Goal: Use online tool/utility

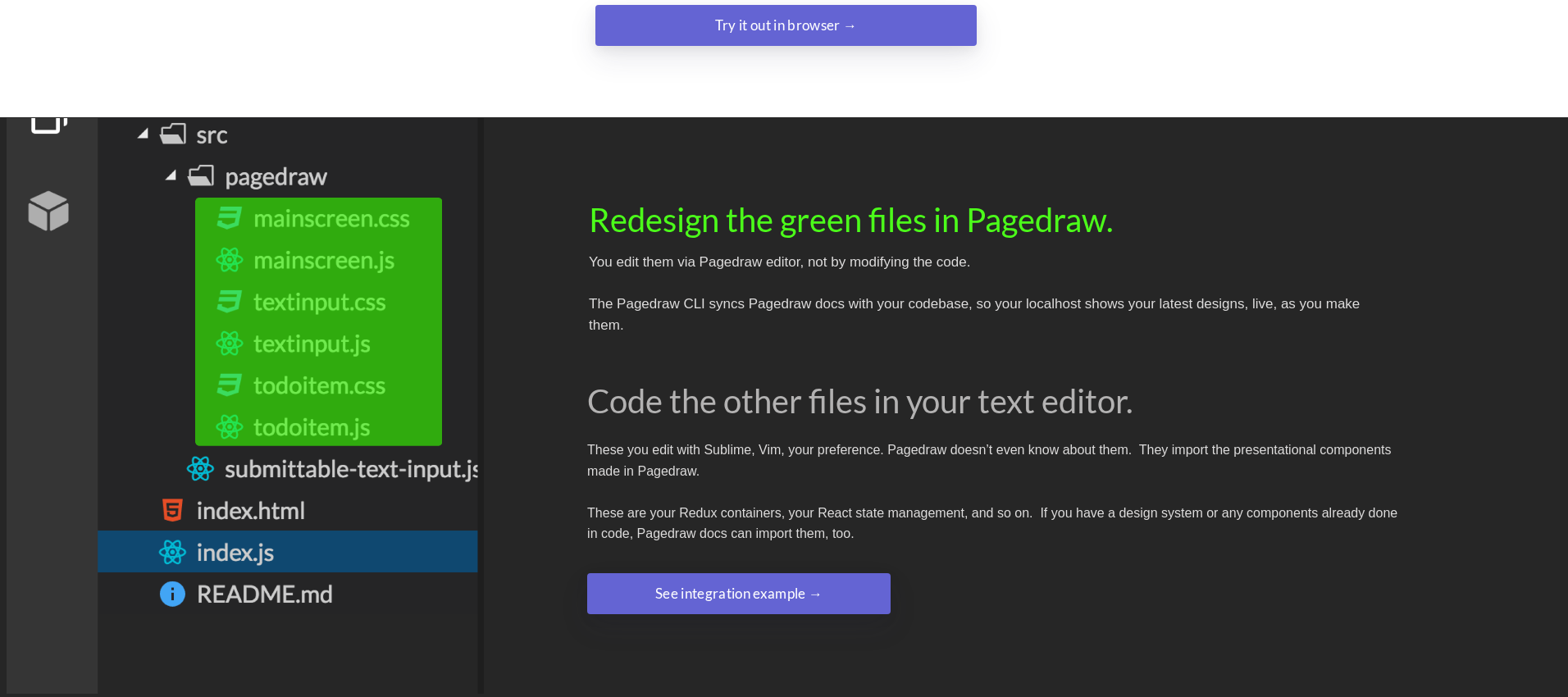
scroll to position [2397, 0]
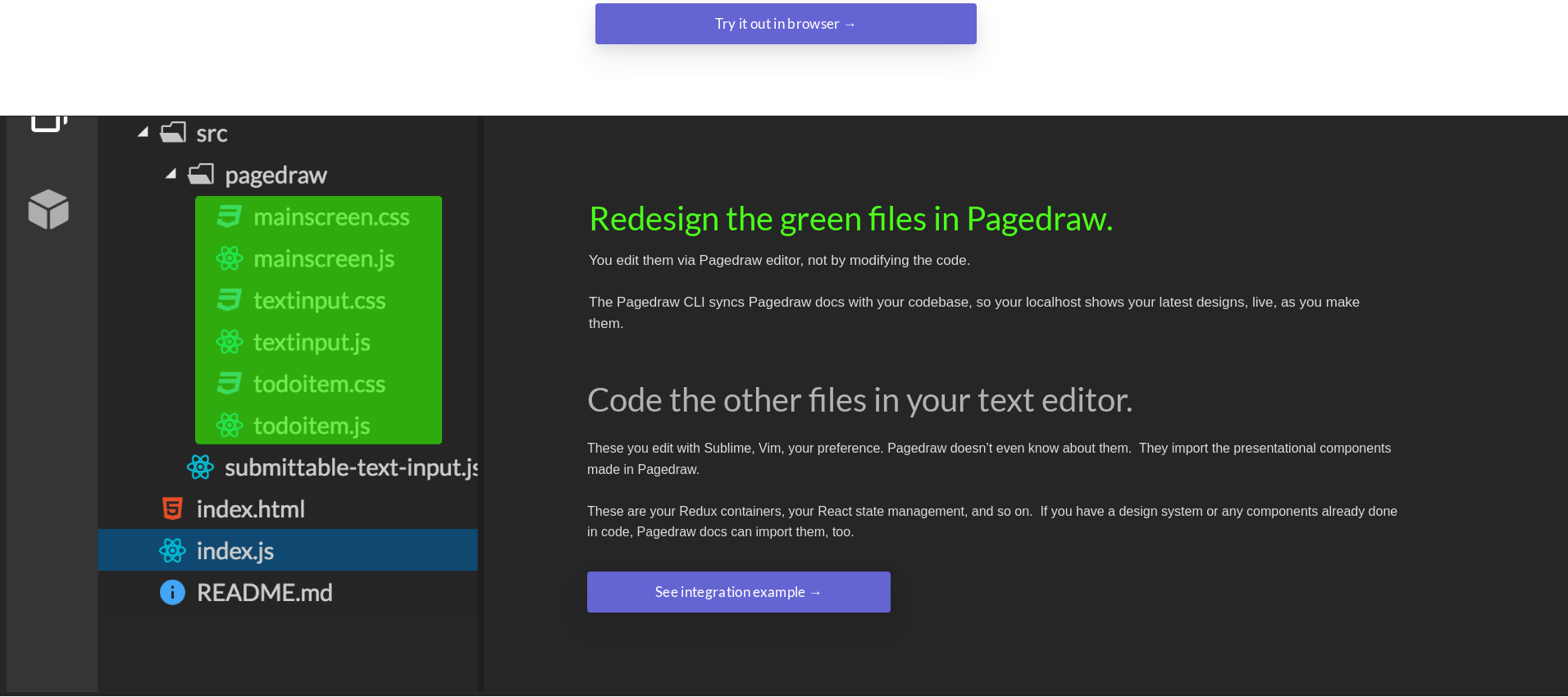
click at [751, 575] on div "See integration example →" at bounding box center [739, 592] width 182 height 33
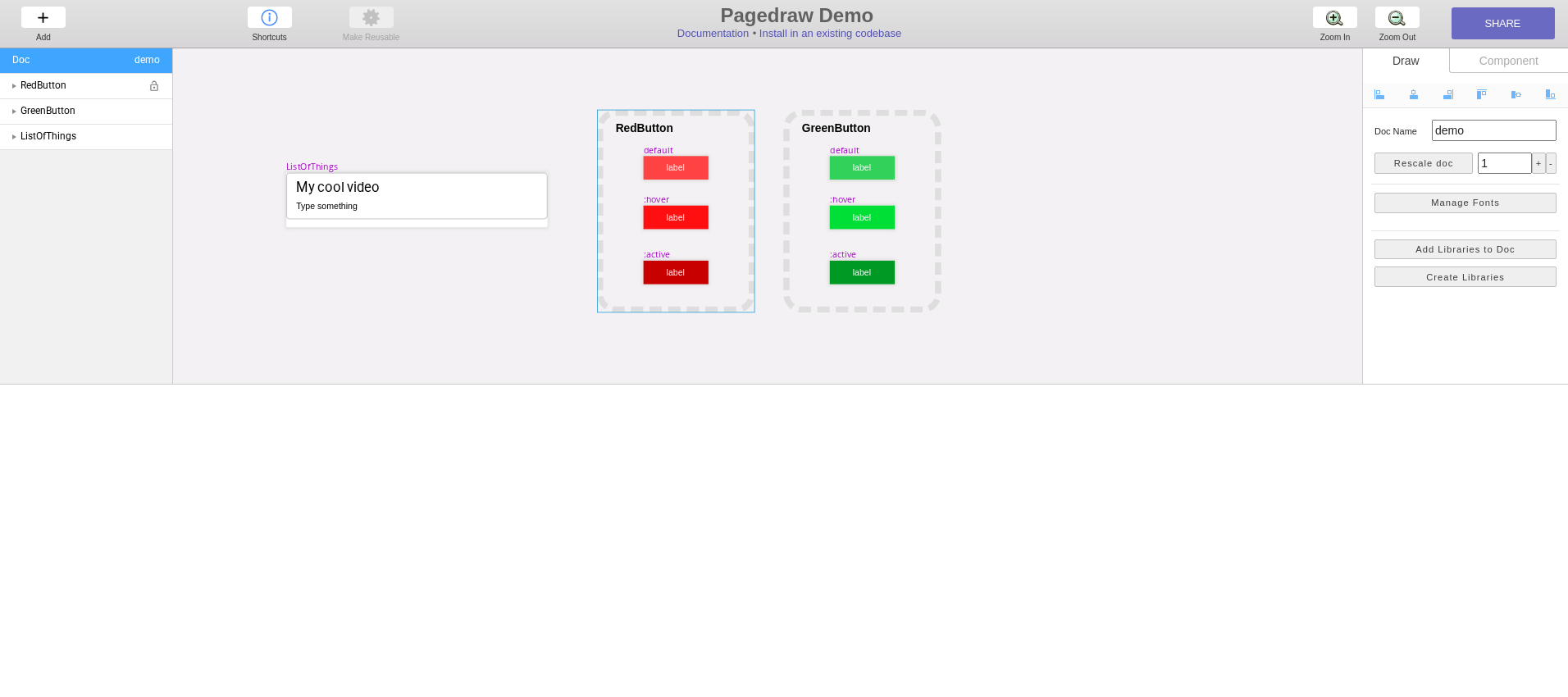
click at [50, 90] on span "RedButton" at bounding box center [83, 86] width 124 height 14
select select "1"
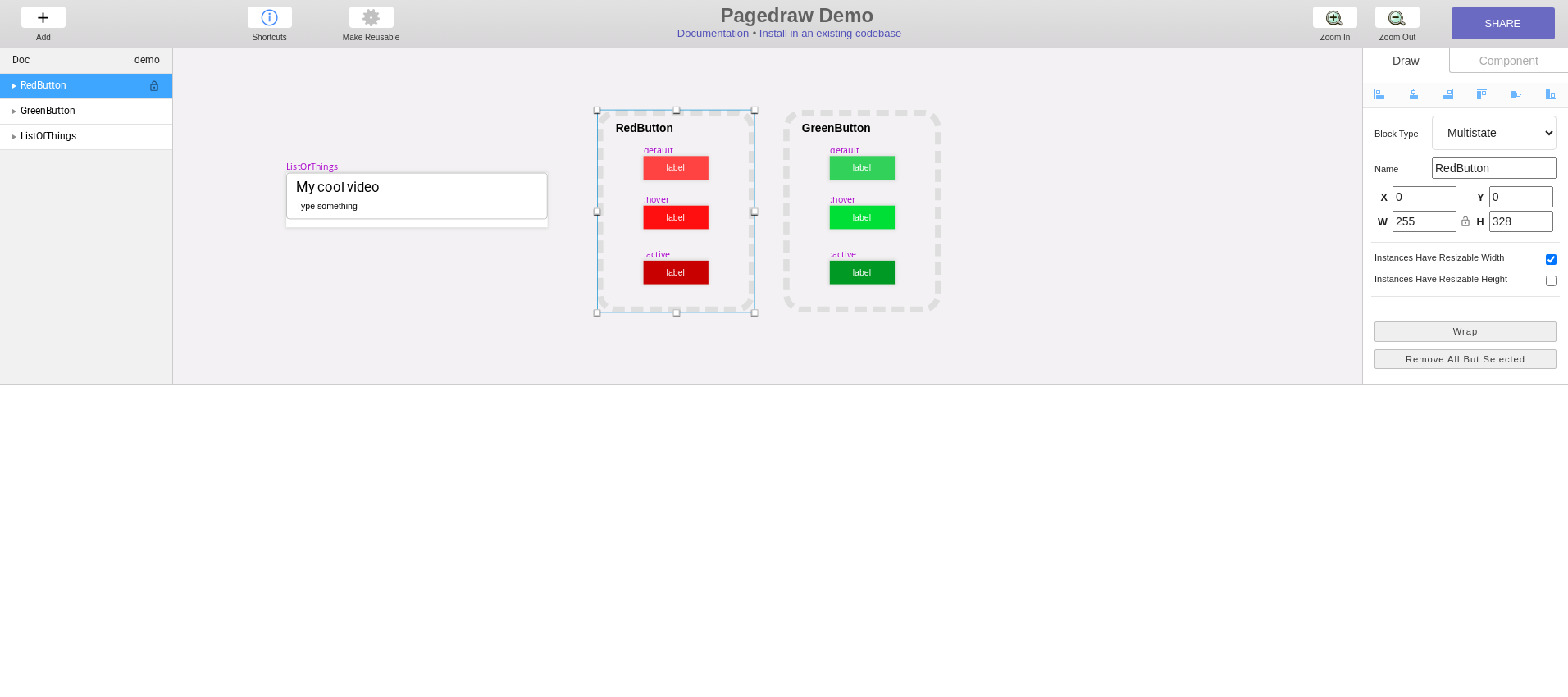
click at [13, 85] on div at bounding box center [15, 86] width 4 height 5
click at [26, 113] on div at bounding box center [26, 111] width 4 height 5
click at [675, 170] on div at bounding box center [676, 168] width 18 height 10
select select "3"
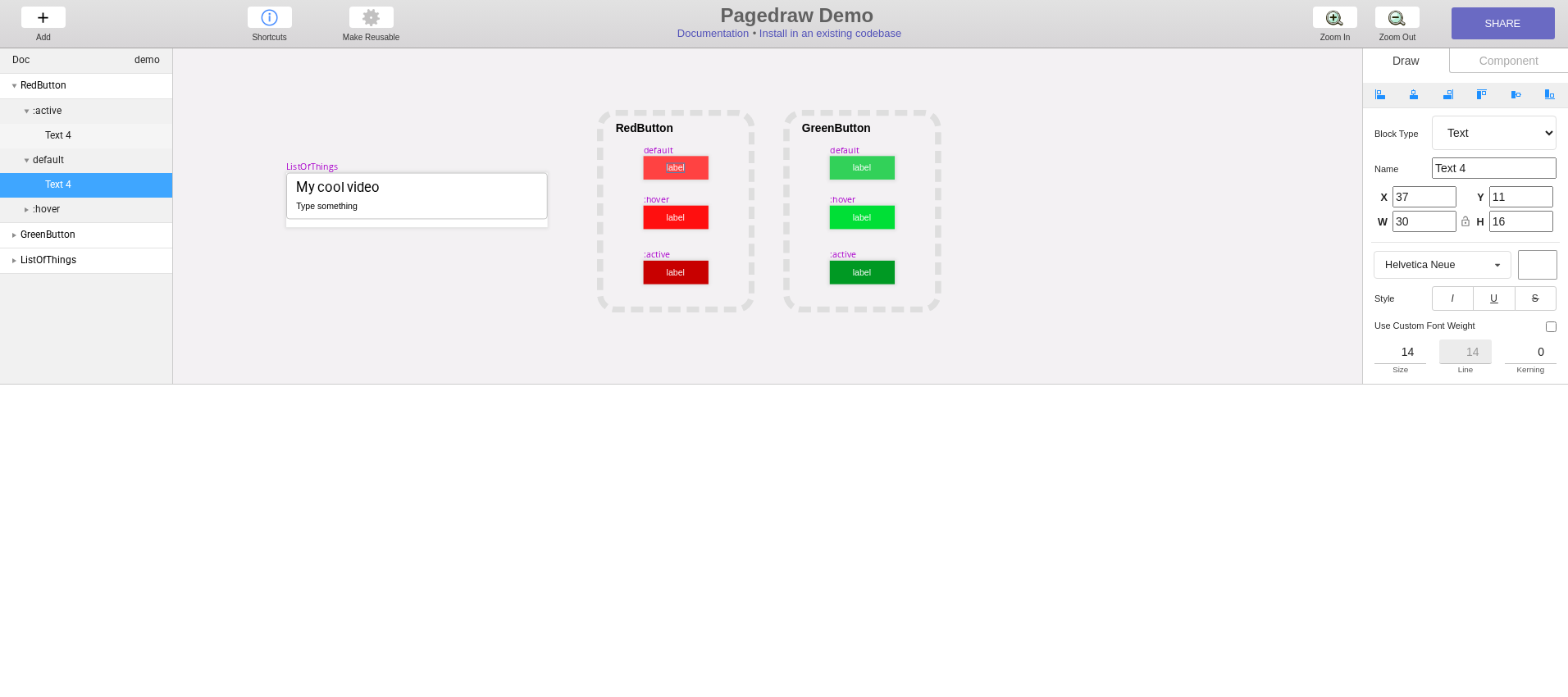
click at [675, 170] on div at bounding box center [676, 168] width 18 height 10
click at [668, 220] on div at bounding box center [676, 218] width 18 height 10
select select "3"
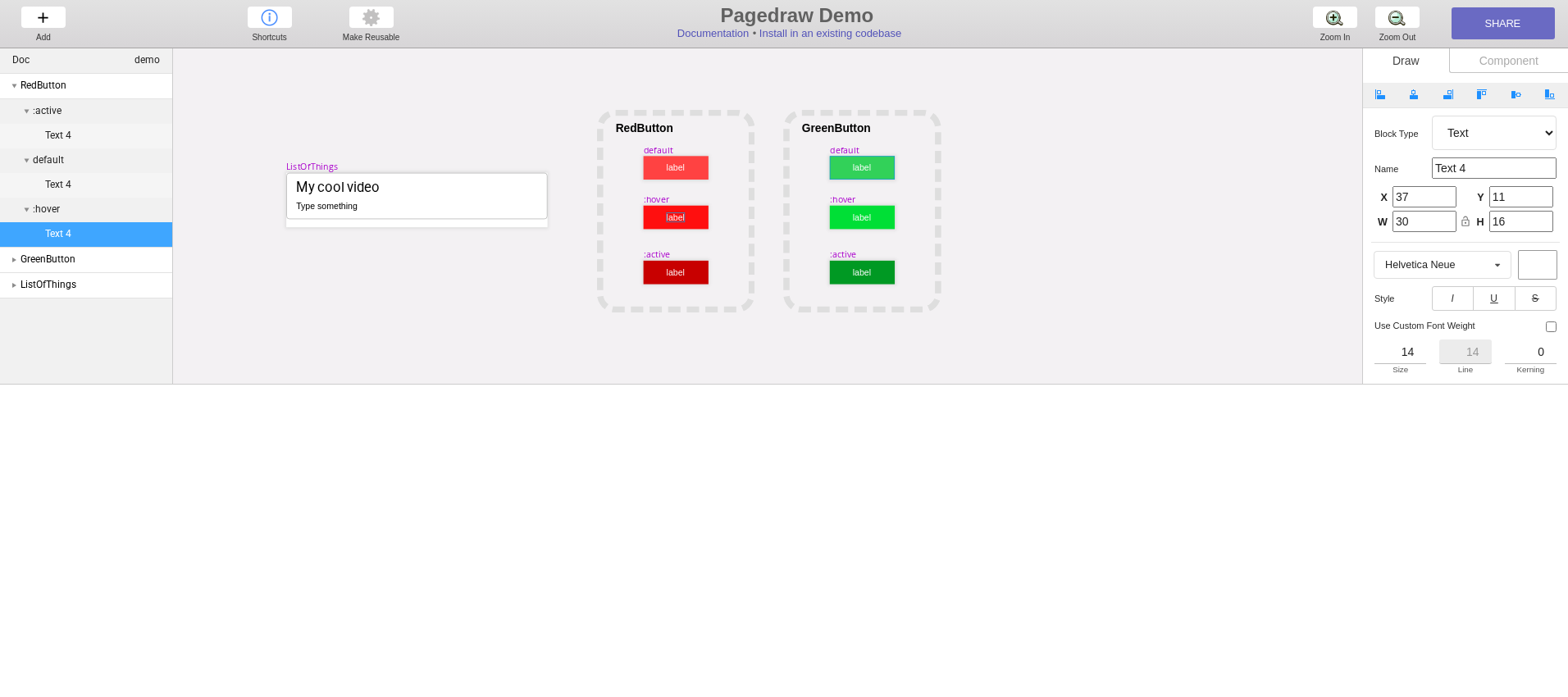
click at [850, 162] on div at bounding box center [862, 167] width 65 height 23
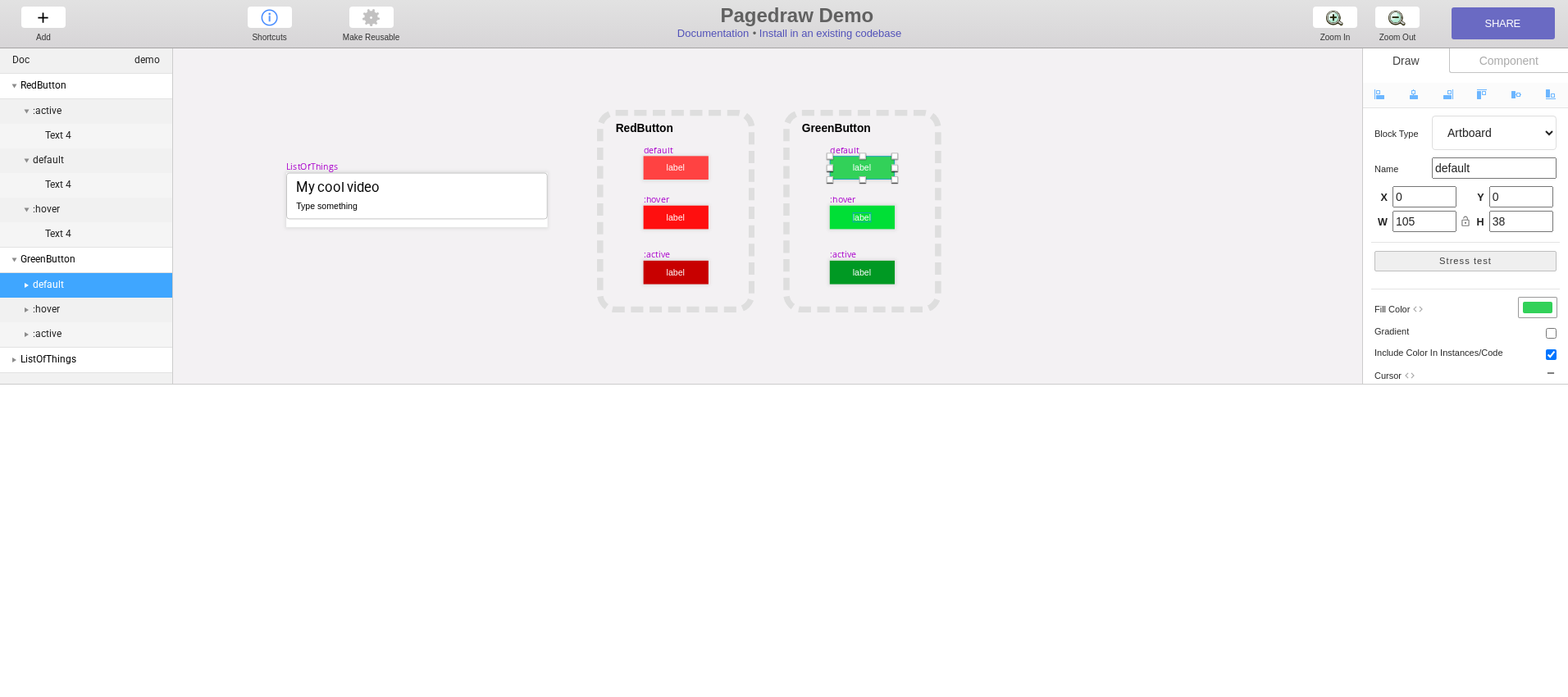
click at [863, 219] on div at bounding box center [861, 218] width 18 height 10
select select "3"
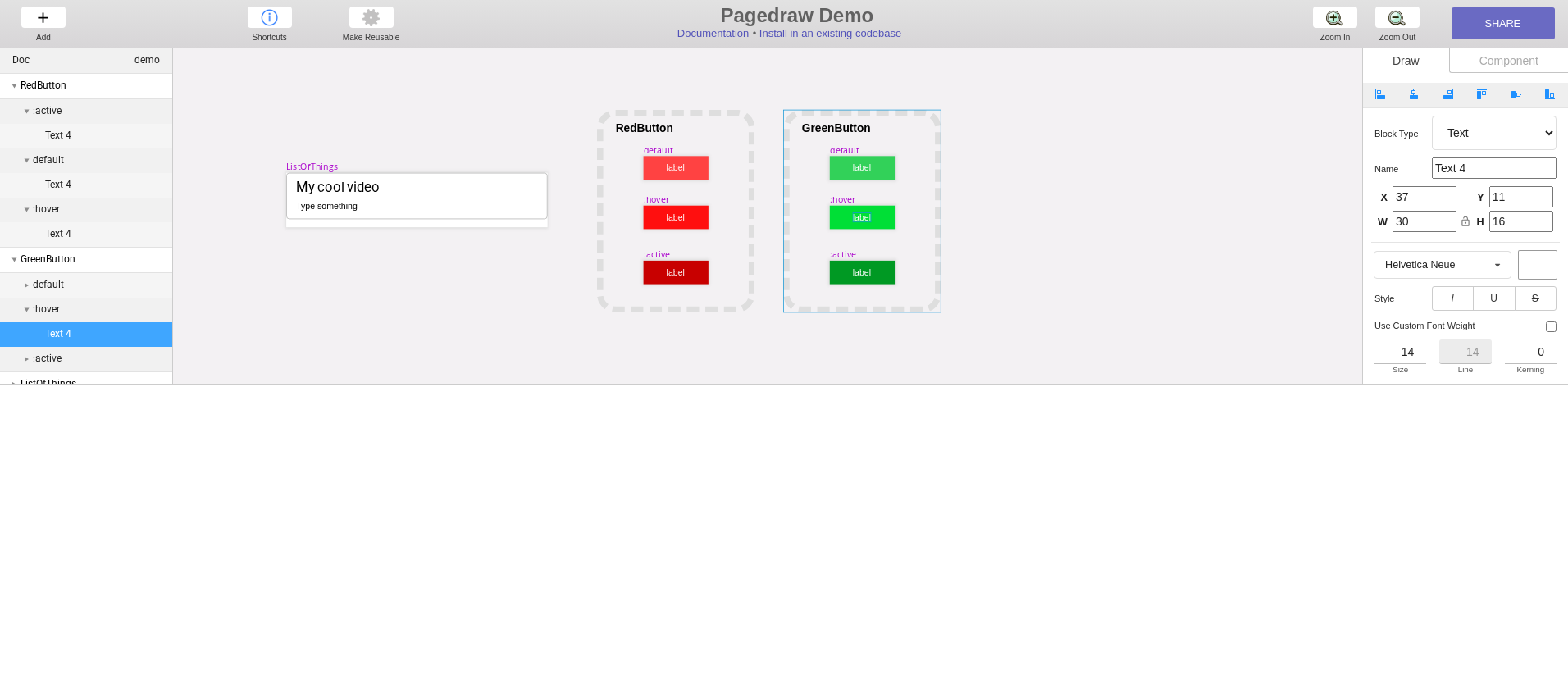
click at [862, 286] on div at bounding box center [862, 211] width 157 height 203
select select "1"
